Goal: Task Accomplishment & Management: Manage account settings

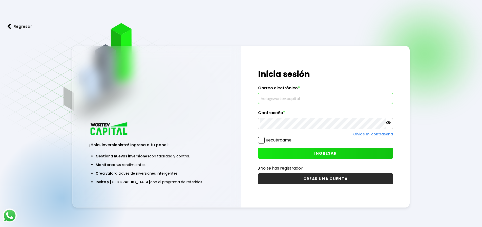
click at [278, 98] on input "text" at bounding box center [325, 98] width 130 height 11
type input "[PERSON_NAME][EMAIL_ADDRESS][PERSON_NAME][DOMAIN_NAME]"
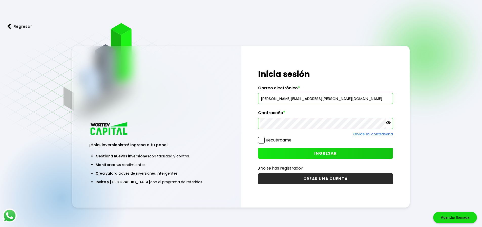
click at [323, 151] on span "INGRESAR" at bounding box center [325, 153] width 23 height 5
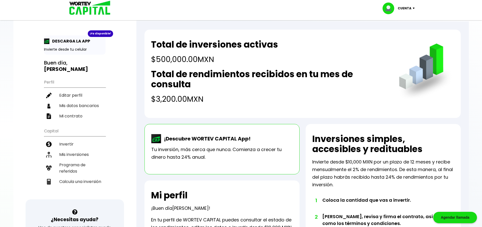
click at [413, 8] on img at bounding box center [415, 9] width 7 height 2
click at [402, 36] on li "Cerrar sesión" at bounding box center [399, 34] width 40 height 10
